Goal: Task Accomplishment & Management: Manage account settings

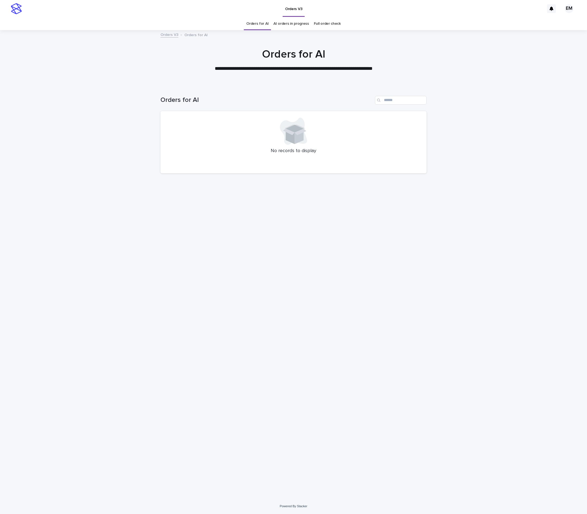
drag, startPoint x: 224, startPoint y: 80, endPoint x: 247, endPoint y: 18, distance: 66.0
click at [224, 80] on div at bounding box center [293, 57] width 587 height 54
click at [316, 282] on div "Loading... Saving… Loading... Saving… Orders for AI No records to display" at bounding box center [294, 285] width 272 height 400
click at [256, 305] on div "Loading... Saving… Loading... Saving… Orders for AI No records to display" at bounding box center [294, 285] width 272 height 400
click at [412, 373] on div "Loading... Saving… Loading... Saving… Orders for AI No records to display" at bounding box center [294, 285] width 272 height 400
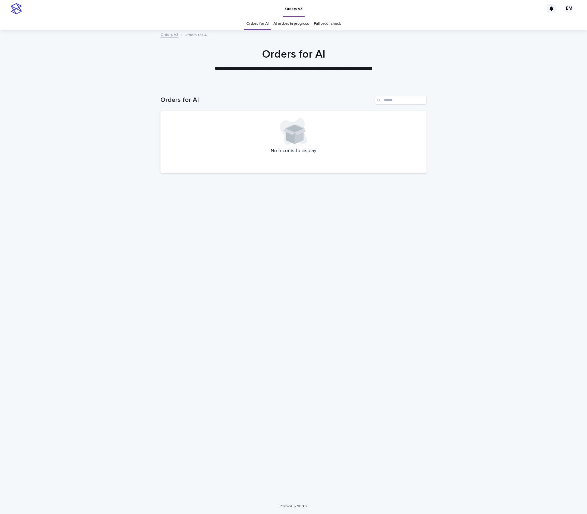
click at [260, 304] on div "Loading... Saving… Loading... Saving… Orders for AI No records to display" at bounding box center [294, 285] width 272 height 400
click at [174, 65] on div "**********" at bounding box center [294, 60] width 272 height 24
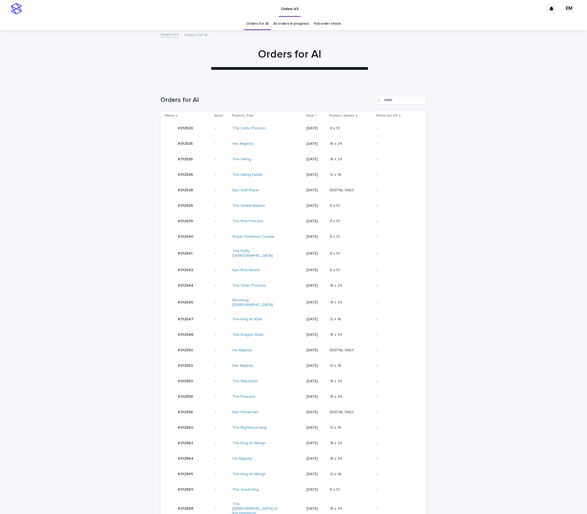
click at [206, 234] on td "#312540 #312540" at bounding box center [187, 236] width 52 height 15
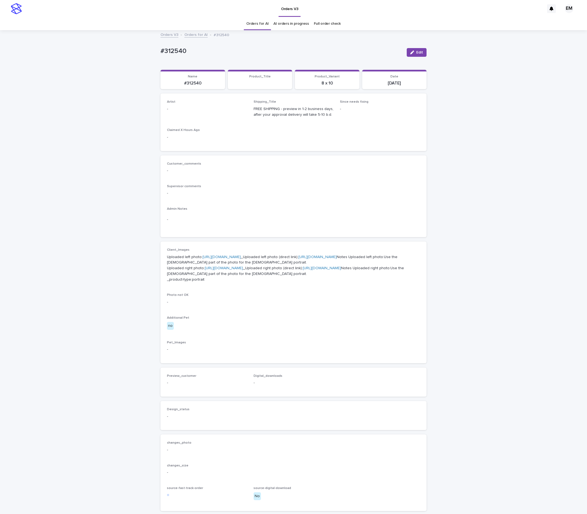
drag, startPoint x: 417, startPoint y: 47, endPoint x: 272, endPoint y: 97, distance: 153.5
click at [417, 47] on div "Edit" at bounding box center [416, 53] width 22 height 22
click at [215, 112] on p "-" at bounding box center [207, 109] width 80 height 6
drag, startPoint x: 422, startPoint y: 50, endPoint x: 318, endPoint y: 86, distance: 110.5
click at [421, 50] on button "Edit" at bounding box center [417, 52] width 20 height 9
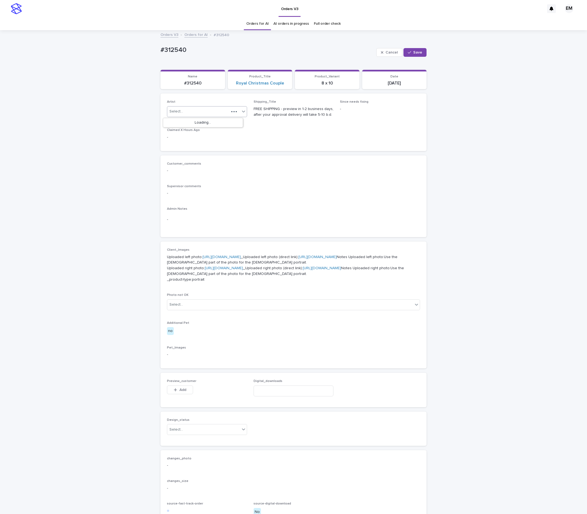
drag, startPoint x: 218, startPoint y: 114, endPoint x: 221, endPoint y: 114, distance: 2.8
click at [219, 114] on div "Select..." at bounding box center [198, 111] width 62 height 9
paste input "**********"
type input "**********"
click at [408, 53] on icon "button" at bounding box center [409, 53] width 3 height 4
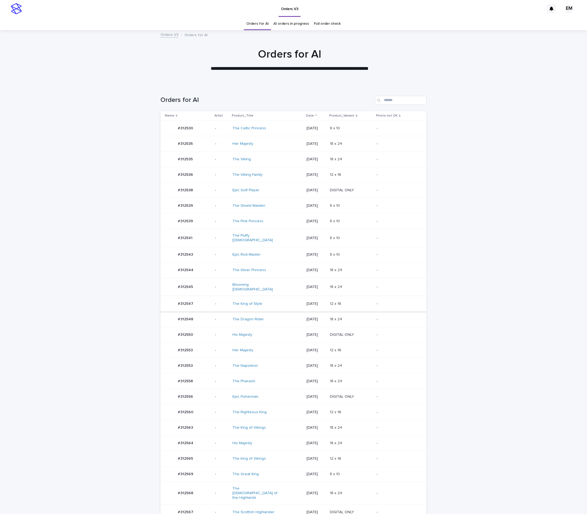
scroll to position [18, 0]
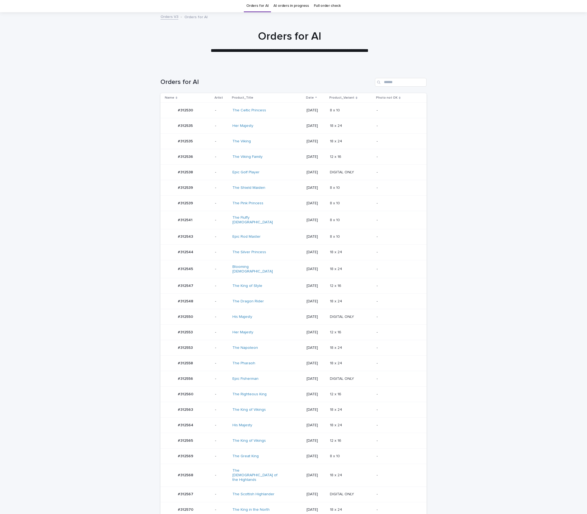
click at [216, 281] on div "-" at bounding box center [221, 285] width 13 height 9
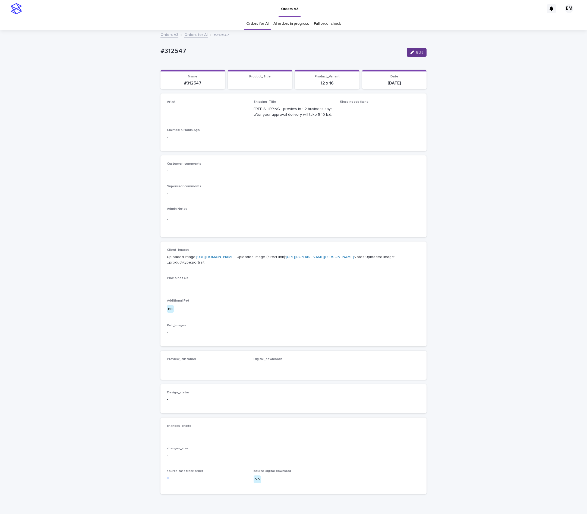
click at [411, 51] on icon "button" at bounding box center [413, 53] width 4 height 4
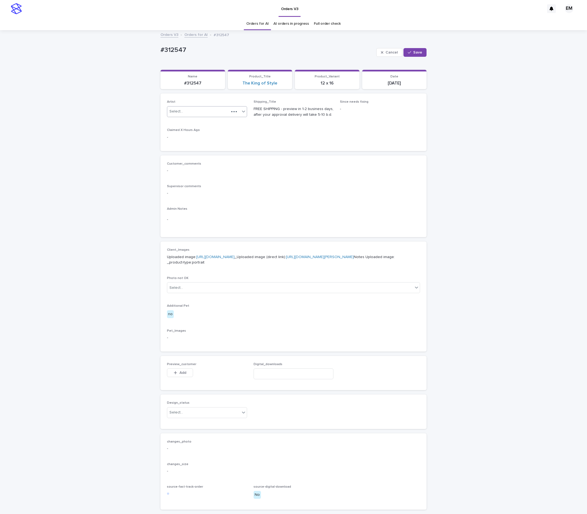
click at [208, 113] on div "Select..." at bounding box center [198, 111] width 62 height 9
paste input "**********"
type input "**********"
click at [211, 124] on div "EmersonHernandez" at bounding box center [203, 123] width 80 height 10
click at [418, 54] on button "Save" at bounding box center [415, 52] width 23 height 9
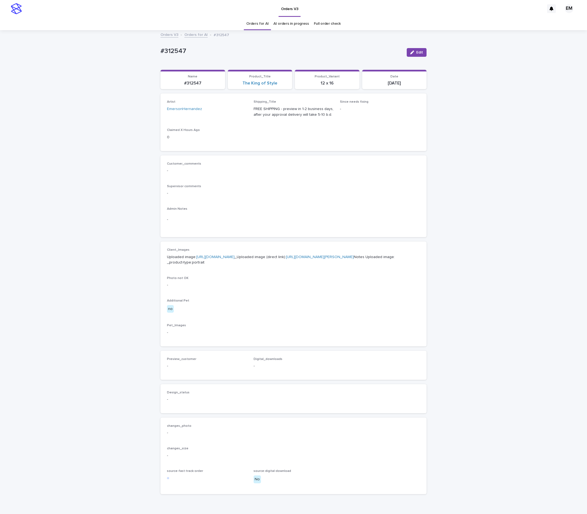
drag, startPoint x: 270, startPoint y: 42, endPoint x: 268, endPoint y: 45, distance: 3.2
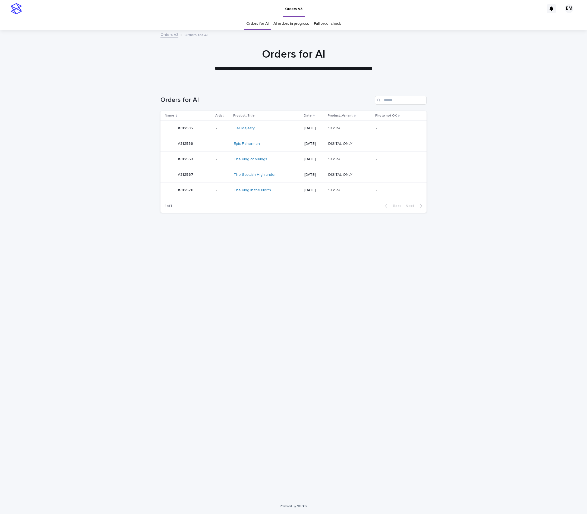
click at [209, 152] on td "#312563 #312563" at bounding box center [187, 159] width 53 height 15
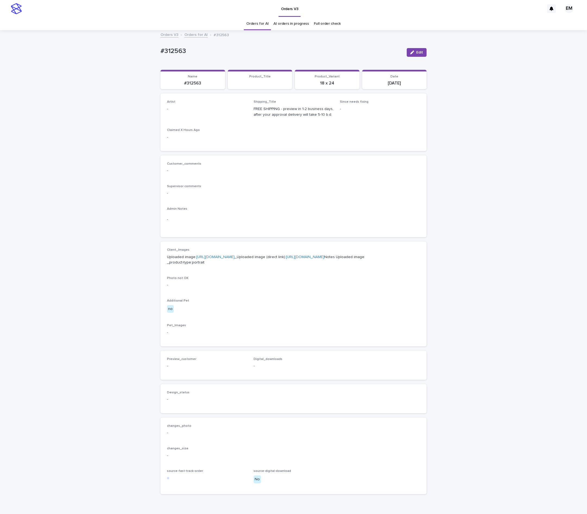
click at [405, 52] on div "Edit" at bounding box center [416, 52] width 22 height 9
click at [405, 57] on div "Edit" at bounding box center [416, 53] width 22 height 22
drag, startPoint x: 406, startPoint y: 53, endPoint x: 266, endPoint y: 98, distance: 146.8
click at [411, 53] on icon "button" at bounding box center [413, 53] width 4 height 4
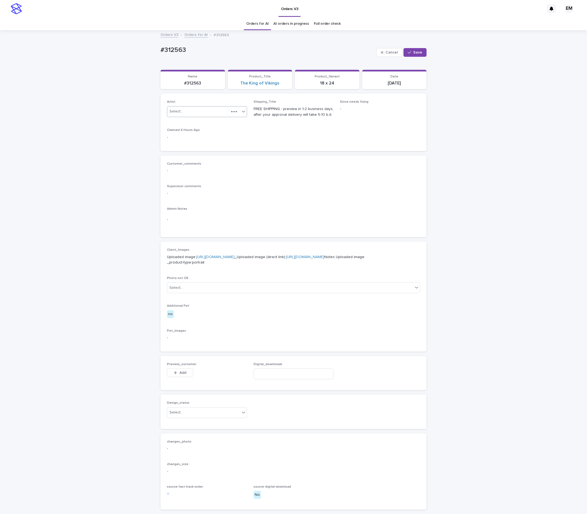
click at [215, 106] on div "Select..." at bounding box center [207, 111] width 80 height 11
paste input "**********"
type input "**********"
click at [210, 122] on div "EmersonHernandez" at bounding box center [203, 123] width 80 height 10
click at [414, 51] on span "Save" at bounding box center [418, 53] width 9 height 4
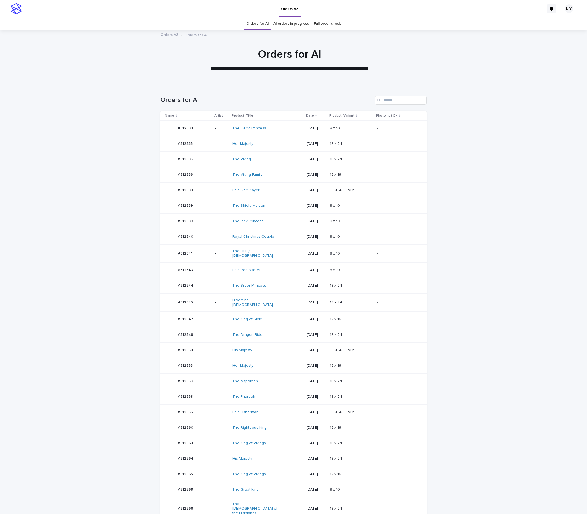
click at [215, 241] on div "-" at bounding box center [221, 236] width 13 height 9
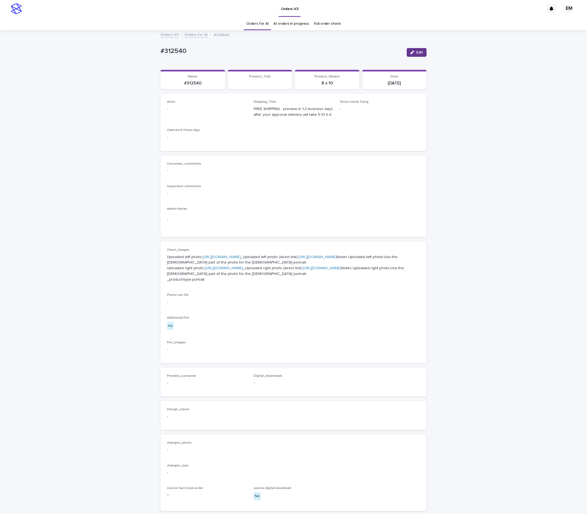
click at [410, 57] on button "Edit" at bounding box center [417, 52] width 20 height 9
click at [410, 55] on button "Save" at bounding box center [415, 52] width 23 height 9
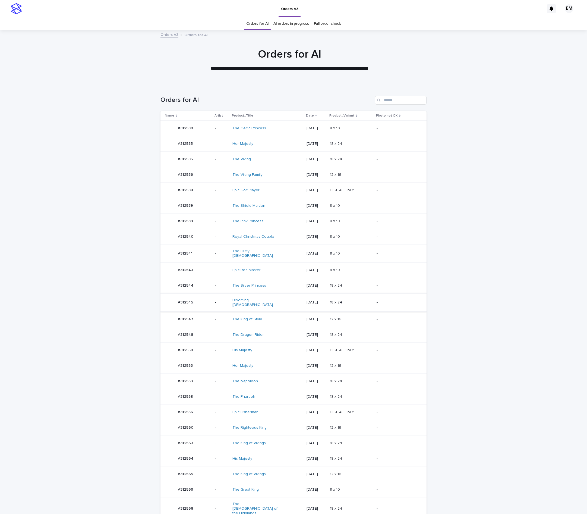
scroll to position [18, 0]
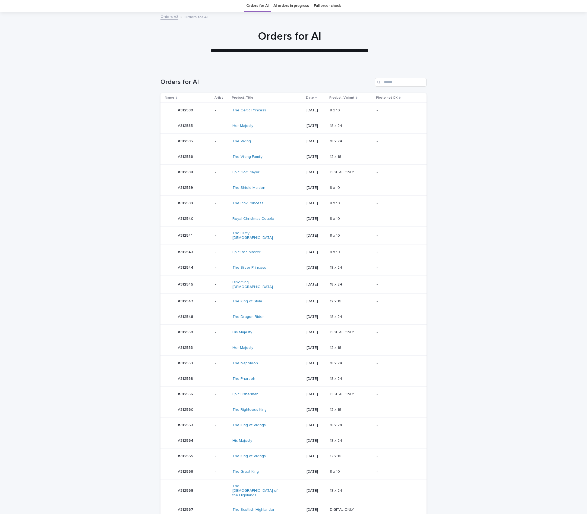
click at [216, 285] on p "-" at bounding box center [221, 284] width 13 height 5
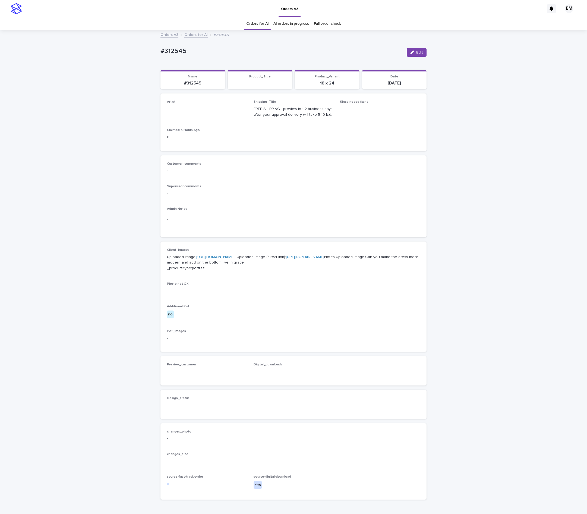
click at [410, 54] on button "Edit" at bounding box center [417, 52] width 20 height 9
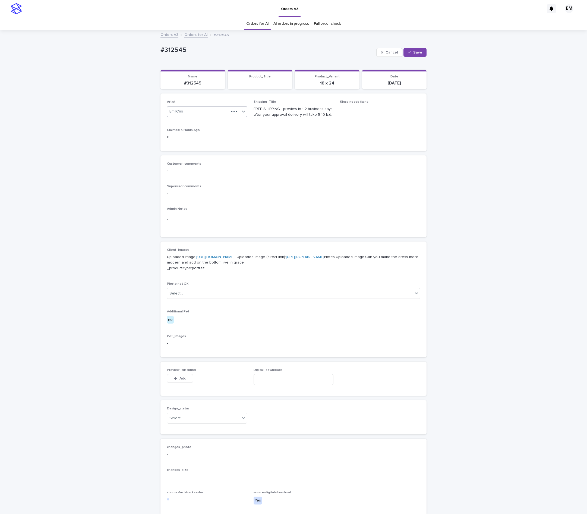
click at [241, 109] on icon at bounding box center [243, 111] width 5 height 5
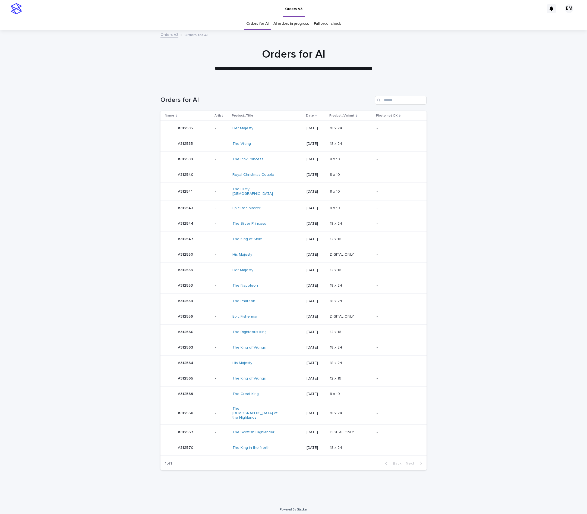
click at [221, 196] on div "-" at bounding box center [221, 191] width 13 height 9
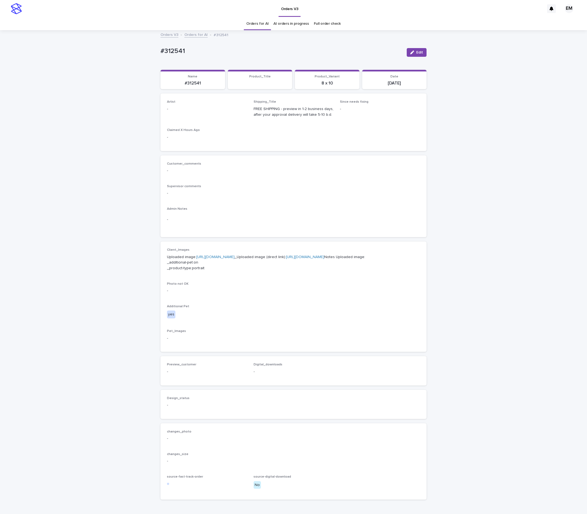
drag, startPoint x: 412, startPoint y: 51, endPoint x: 225, endPoint y: 104, distance: 194.9
click at [413, 51] on button "Edit" at bounding box center [417, 52] width 20 height 9
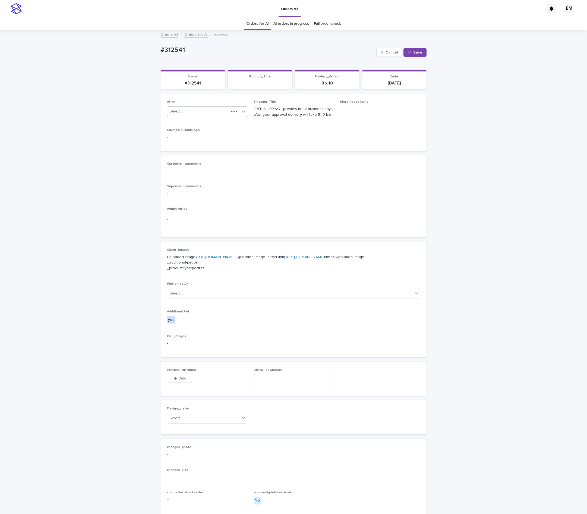
click at [220, 111] on div "Select..." at bounding box center [207, 111] width 80 height 11
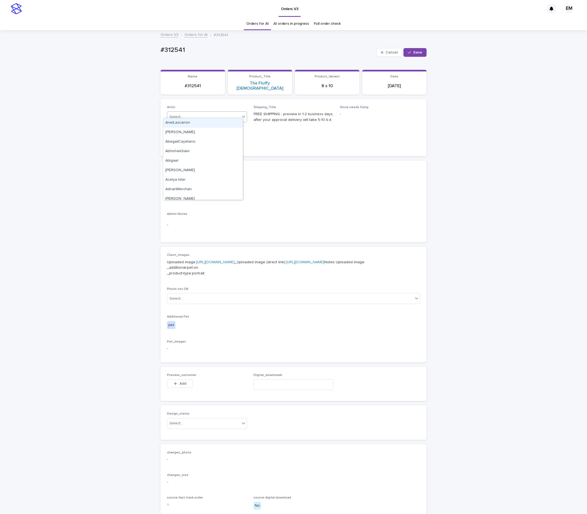
paste input "**********"
type input "**********"
drag, startPoint x: 404, startPoint y: 52, endPoint x: 338, endPoint y: 37, distance: 68.0
click at [404, 52] on button "Save" at bounding box center [415, 52] width 23 height 9
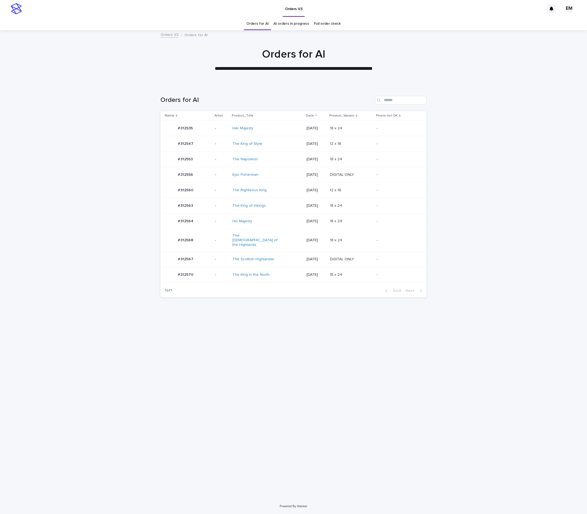
click at [215, 273] on p "-" at bounding box center [221, 275] width 13 height 5
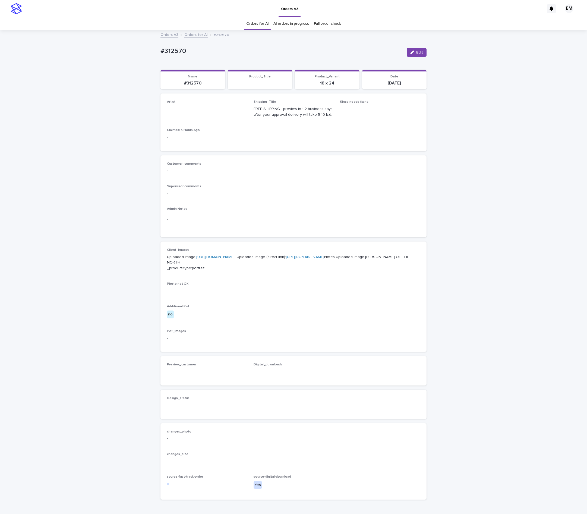
drag, startPoint x: 415, startPoint y: 51, endPoint x: 278, endPoint y: 107, distance: 148.4
click at [417, 51] on span "Edit" at bounding box center [420, 53] width 7 height 4
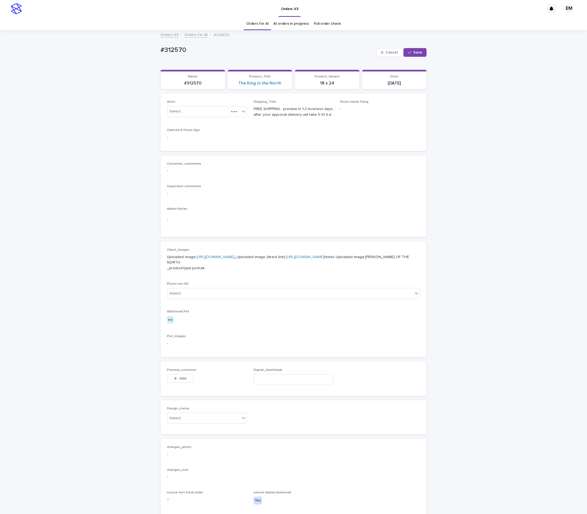
drag, startPoint x: 249, startPoint y: 108, endPoint x: 244, endPoint y: 111, distance: 6.1
click at [247, 109] on div "Artist Select... Shipping_Title FREE SHIPPING - preview in 1-2 business days, a…" at bounding box center [293, 122] width 253 height 44
click at [243, 111] on div "Artist Select... Shipping_Title FREE SHIPPING - preview in 1-2 business days, a…" at bounding box center [293, 122] width 253 height 44
click at [227, 110] on div "Select..." at bounding box center [203, 111] width 73 height 9
paste input "**********"
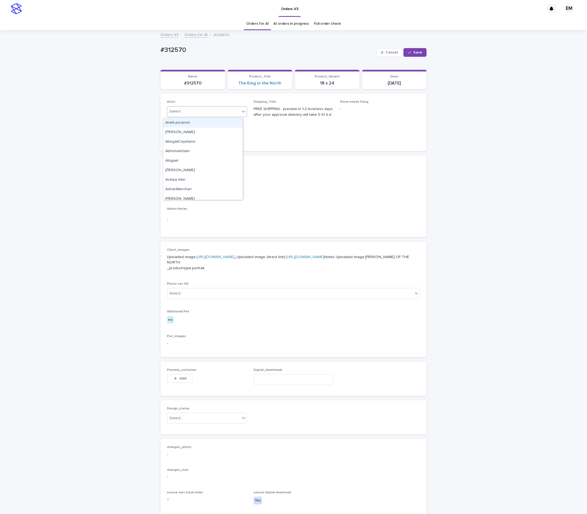
type input "**********"
click at [210, 122] on div "EmersonHernandez" at bounding box center [203, 123] width 80 height 10
click at [404, 55] on button "Save" at bounding box center [415, 52] width 23 height 9
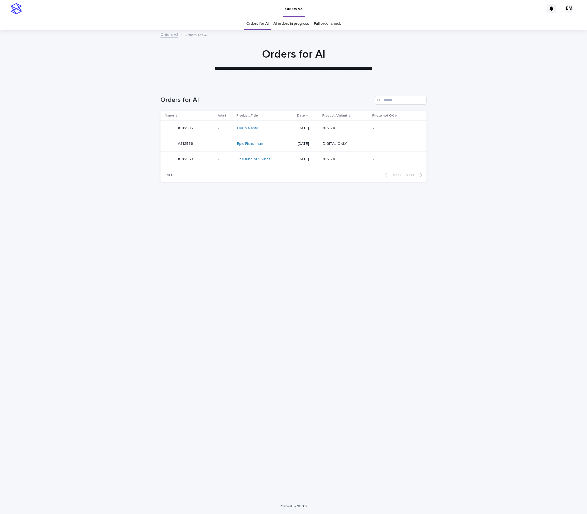
click at [216, 145] on td "-" at bounding box center [225, 143] width 19 height 15
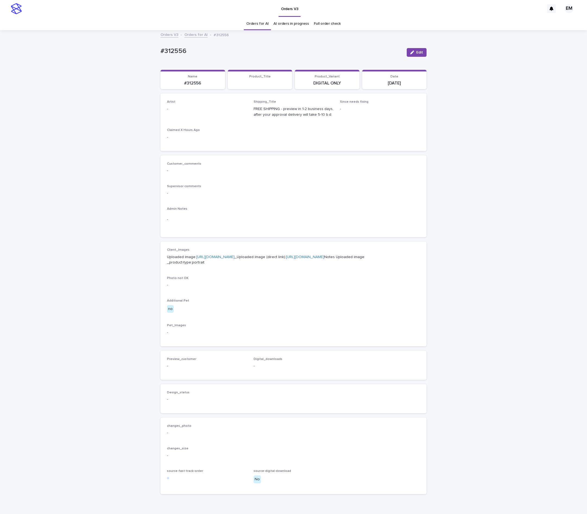
drag, startPoint x: 410, startPoint y: 50, endPoint x: 155, endPoint y: 115, distance: 263.1
click at [408, 50] on button "Edit" at bounding box center [417, 52] width 20 height 9
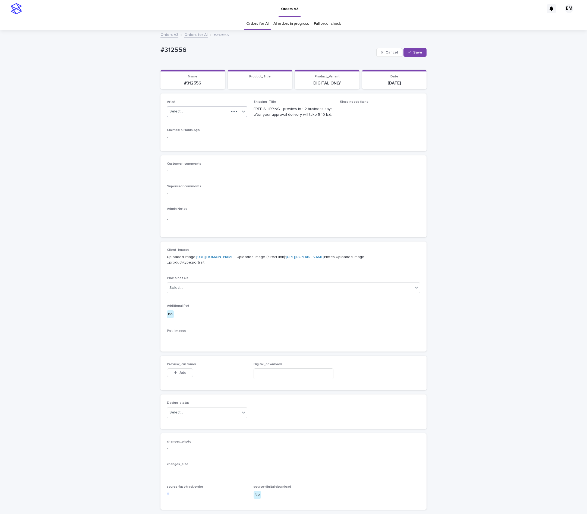
click at [207, 111] on div "Select..." at bounding box center [198, 111] width 62 height 9
paste input "**********"
type input "**********"
click at [204, 121] on div "EmersonHernandez" at bounding box center [203, 123] width 80 height 10
click at [404, 56] on button "Save" at bounding box center [415, 52] width 23 height 9
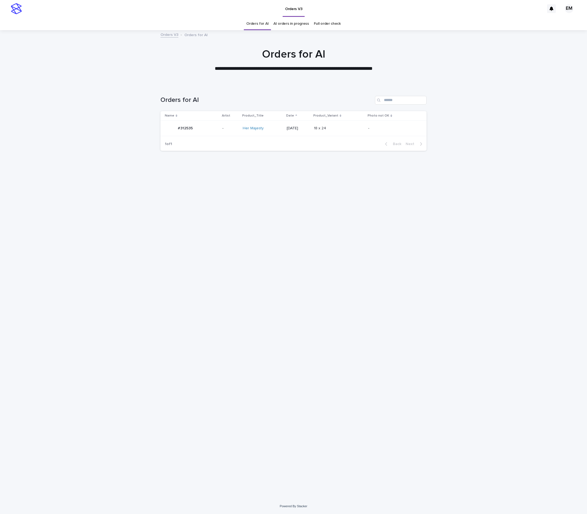
click at [211, 123] on div "#312535 #312535" at bounding box center [191, 128] width 53 height 11
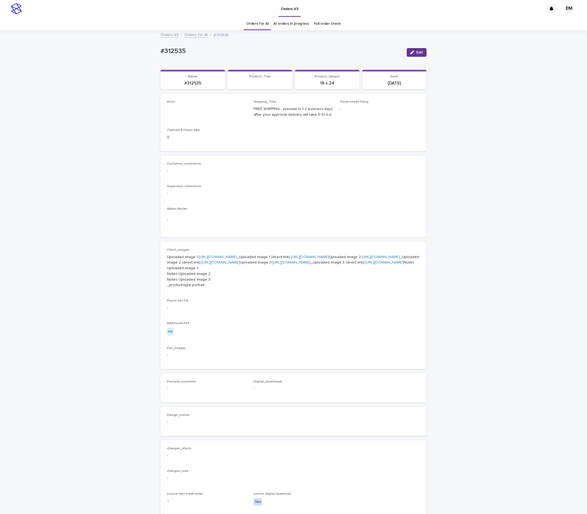
drag, startPoint x: 409, startPoint y: 48, endPoint x: 251, endPoint y: 115, distance: 171.5
click at [409, 49] on button "Edit" at bounding box center [417, 52] width 20 height 9
